Goal: Obtain resource: Download file/media

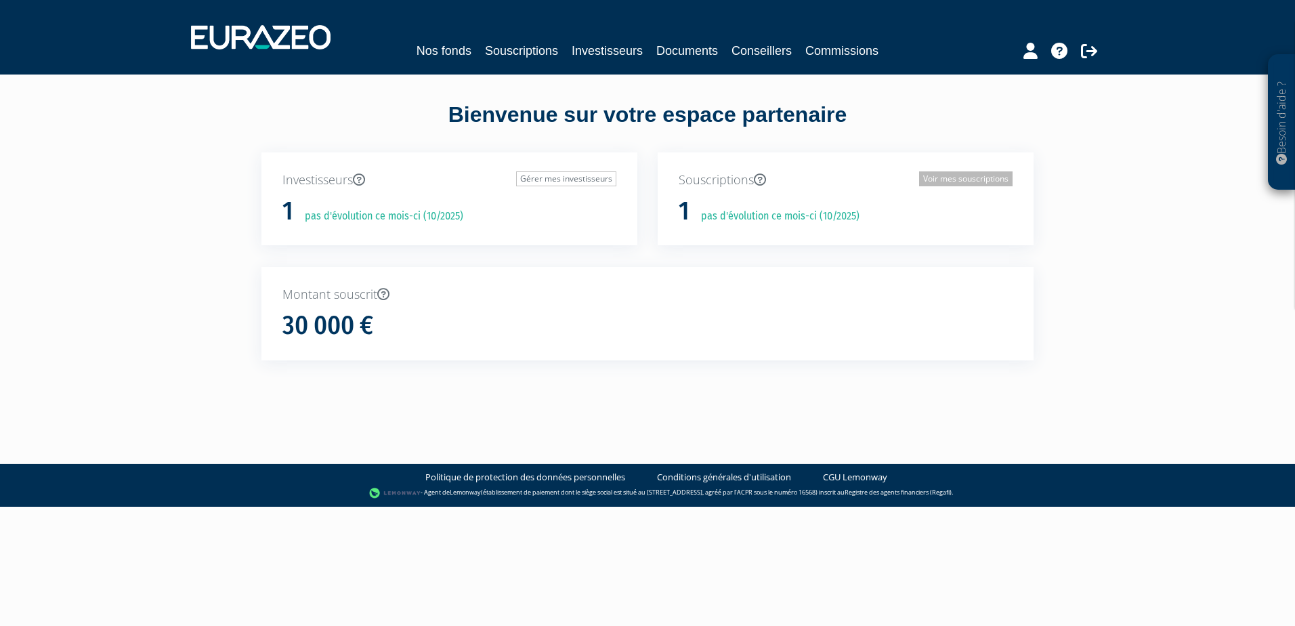
click at [956, 179] on link "Voir mes souscriptions" at bounding box center [965, 178] width 93 height 15
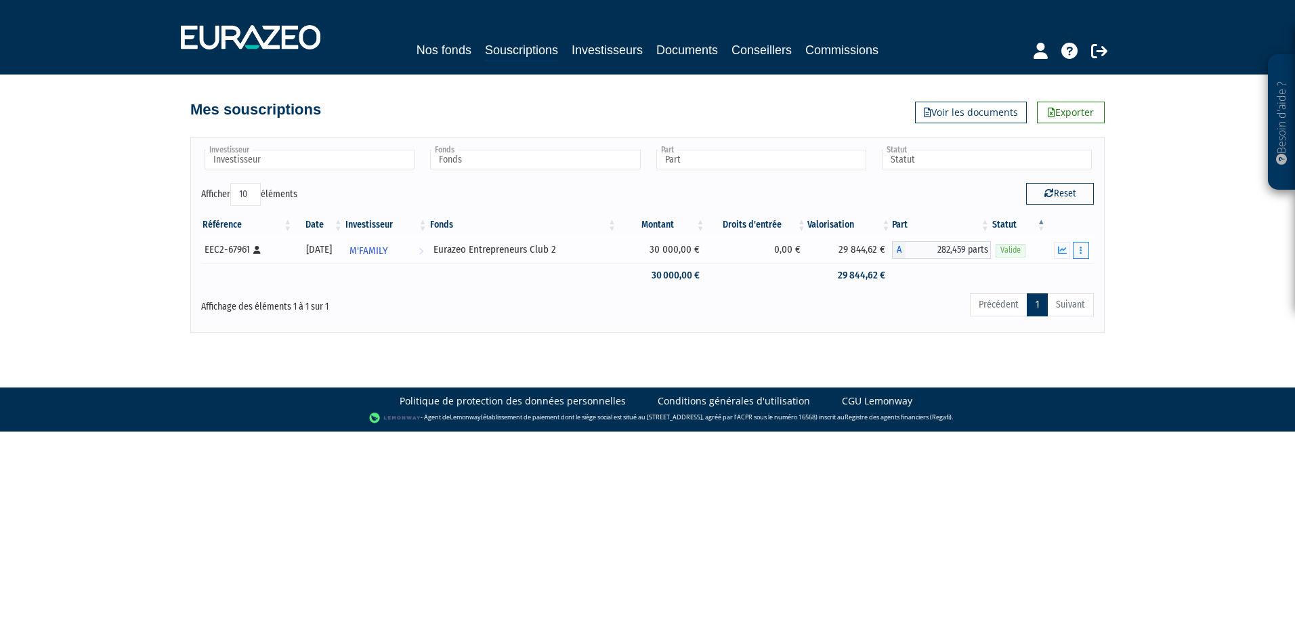
click at [1082, 248] on button "button" at bounding box center [1081, 250] width 16 height 17
click at [1027, 274] on icon at bounding box center [1030, 274] width 9 height 9
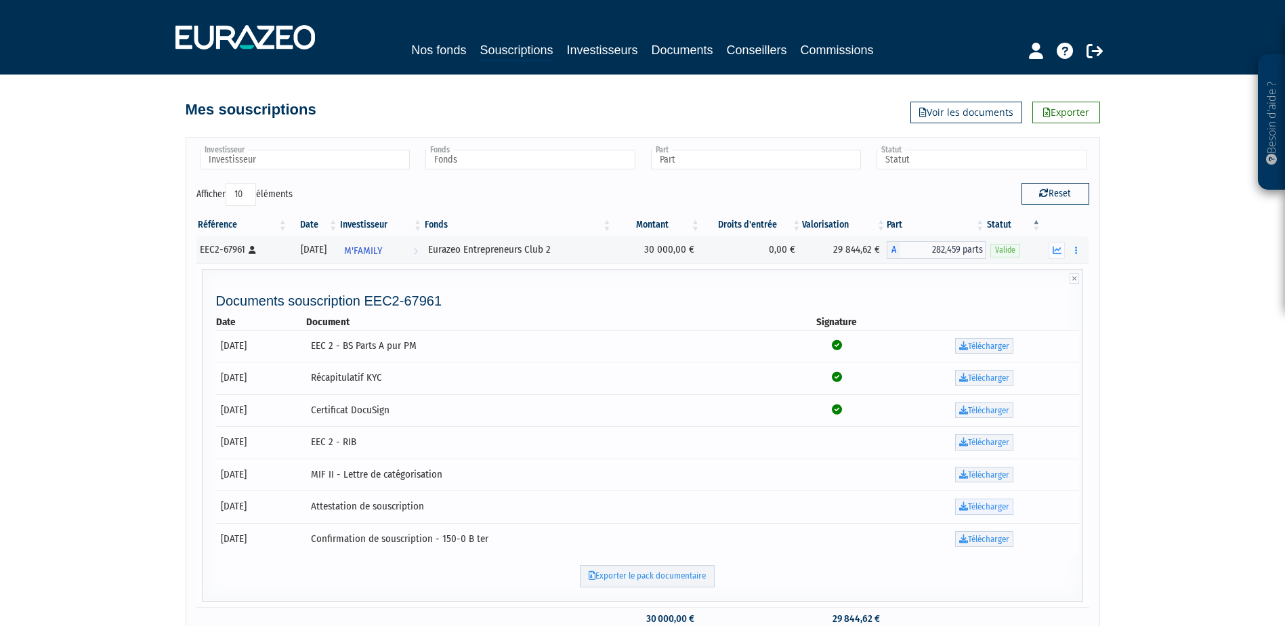
click at [977, 507] on link "Télécharger" at bounding box center [984, 506] width 58 height 16
